Goal: Transaction & Acquisition: Purchase product/service

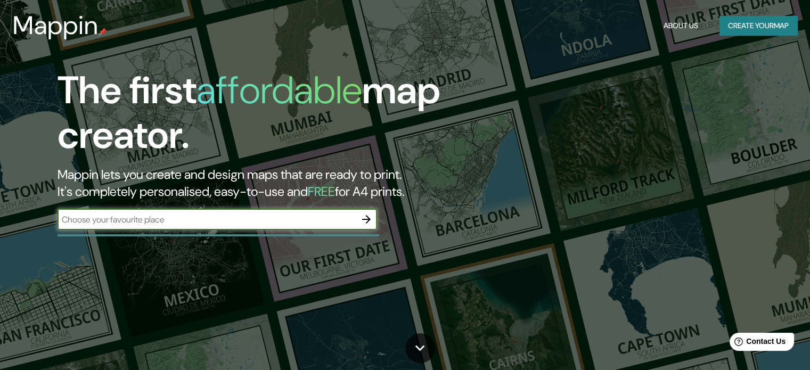
click at [290, 219] on input "text" at bounding box center [206, 219] width 298 height 12
type input "P"
click at [219, 221] on input "text" at bounding box center [206, 219] width 298 height 12
type input "Av. Gral. [PERSON_NAME] [PERSON_NAME] 001211"
click at [368, 222] on icon "button" at bounding box center [366, 219] width 13 height 13
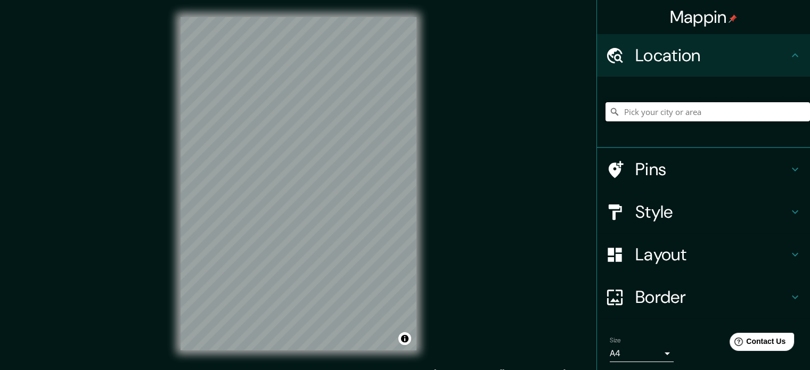
click at [664, 111] on input "Pick your city or area" at bounding box center [707, 111] width 204 height 19
paste input "Av. Gral. [PERSON_NAME] [PERSON_NAME] 001211"
type input "[PERSON_NAME], 001211, [GEOGRAPHIC_DATA]"
click at [798, 113] on icon "Clear" at bounding box center [801, 112] width 6 height 6
